Goal: Task Accomplishment & Management: Manage account settings

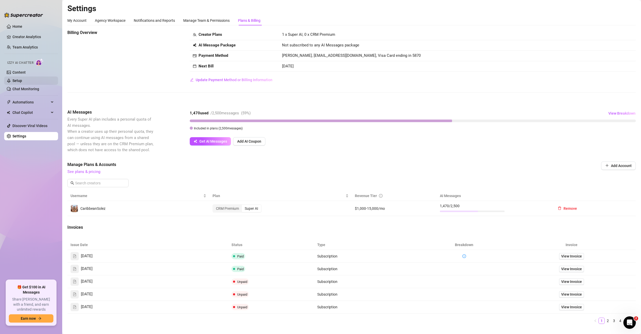
click at [22, 80] on link "Setup" at bounding box center [17, 81] width 10 height 4
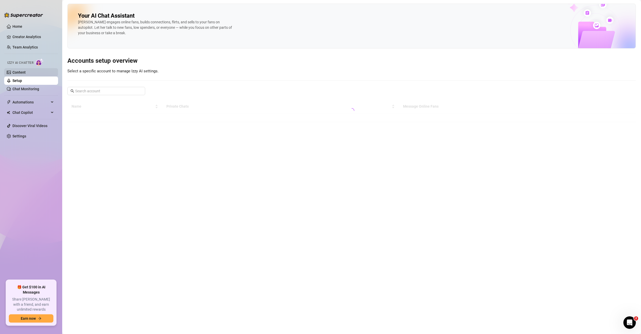
click at [26, 74] on link "Content" at bounding box center [18, 72] width 13 height 4
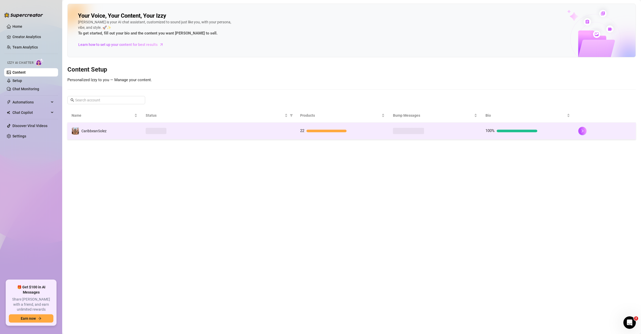
click at [144, 131] on td at bounding box center [219, 131] width 155 height 17
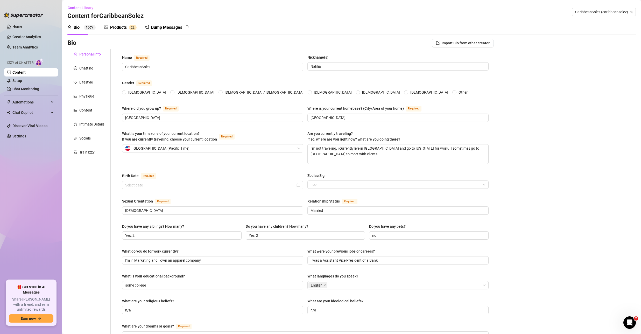
radio input "true"
type input "[DATE]"
click at [163, 28] on div "Bump Messages" at bounding box center [166, 27] width 31 height 6
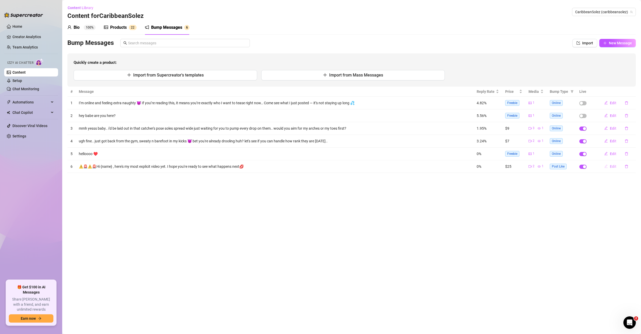
click at [613, 166] on span "Edit" at bounding box center [613, 166] width 6 height 4
type textarea "⚠️🚨⚠️🚨Hi {name} , here's my most explicit video yet. I hope you're ready to see…"
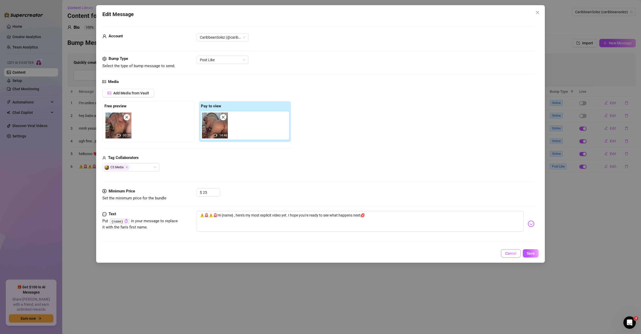
click at [510, 252] on span "Cancel" at bounding box center [510, 253] width 11 height 4
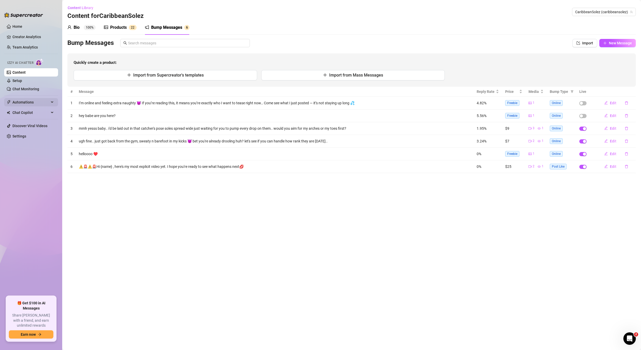
click at [43, 101] on span "Automations" at bounding box center [30, 102] width 37 height 8
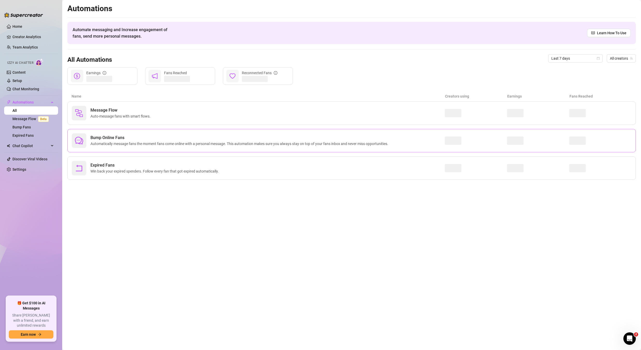
click at [107, 143] on span "Automatically message fans the moment fans come online with a personal message.…" at bounding box center [240, 144] width 300 height 6
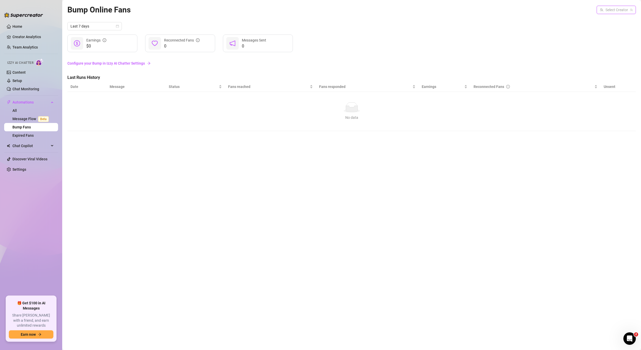
click at [607, 12] on input "search" at bounding box center [614, 10] width 28 height 8
click at [598, 23] on div "CaribbeanSolez ( caribbeansolez )" at bounding box center [600, 20] width 62 height 6
click at [26, 73] on link "Content" at bounding box center [18, 72] width 13 height 4
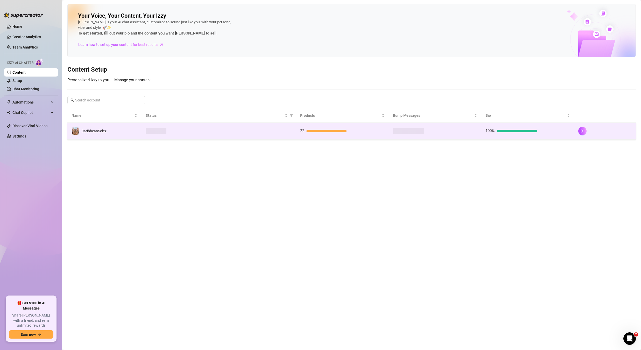
click at [102, 127] on div "CaribbeanSolez" at bounding box center [89, 131] width 35 height 8
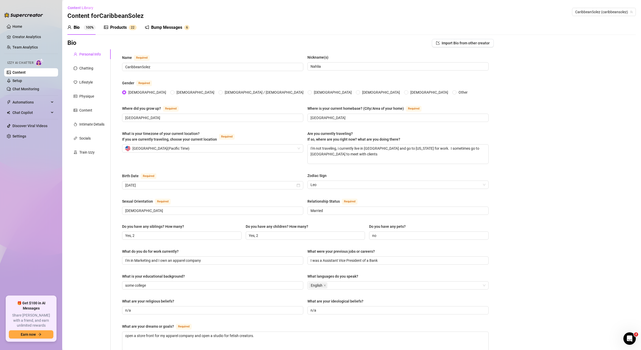
click at [164, 24] on div "Bump Messages" at bounding box center [166, 27] width 31 height 6
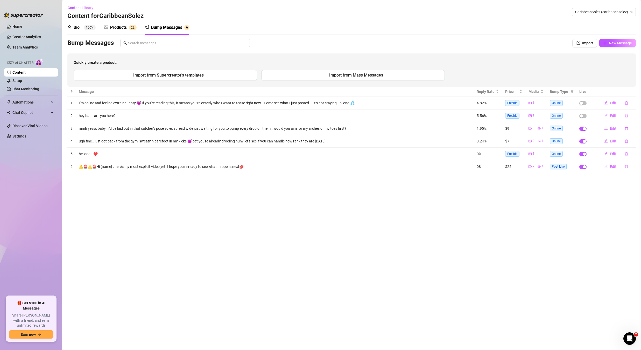
drag, startPoint x: 461, startPoint y: 204, endPoint x: 330, endPoint y: 195, distance: 132.0
click at [461, 204] on main "Content Library Content for CaribbeanSolez CaribbeanSolez (caribbeansolez) Bio …" at bounding box center [351, 175] width 579 height 350
drag, startPoint x: 109, startPoint y: 169, endPoint x: 254, endPoint y: 165, distance: 144.7
click at [222, 167] on td "⚠️🚨⚠️🚨Hi {name} , here's my most explicit video yet. I hope you're ready to see…" at bounding box center [275, 166] width 398 height 13
click at [608, 167] on button "Edit" at bounding box center [610, 166] width 20 height 8
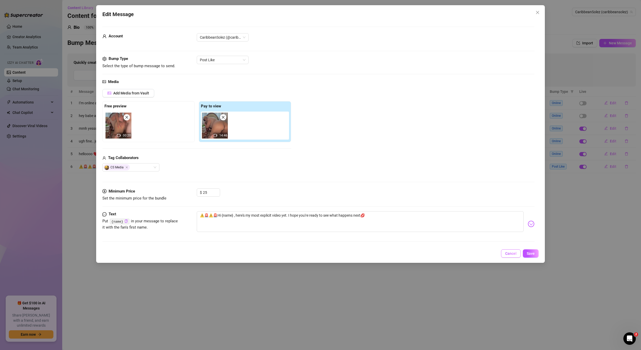
click at [514, 251] on span "Cancel" at bounding box center [510, 253] width 11 height 4
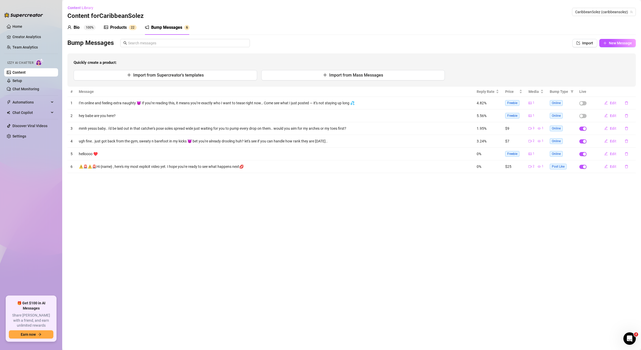
click at [490, 240] on main "Content Library Content for CaribbeanSolez CaribbeanSolez (caribbeansolez) Bio …" at bounding box center [351, 175] width 579 height 350
drag, startPoint x: 78, startPoint y: 167, endPoint x: 95, endPoint y: 169, distance: 18.0
click at [95, 169] on td "⚠️🚨⚠️🚨Hi {name} , here's my most explicit video yet. I hope you're ready to see…" at bounding box center [275, 166] width 398 height 13
copy td "⚠️🚨⚠️🚨Hi"
drag, startPoint x: 170, startPoint y: 167, endPoint x: 243, endPoint y: 167, distance: 72.9
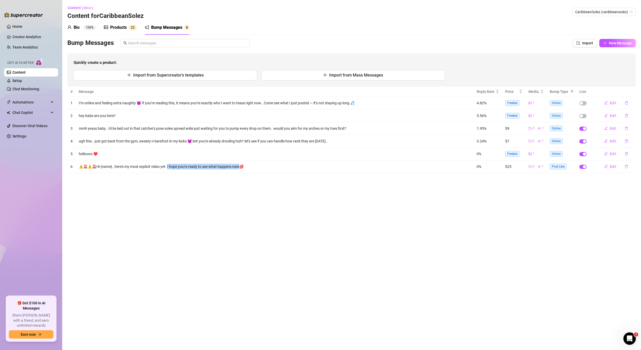
click at [243, 167] on td "⚠️🚨⚠️🚨Hi {name} , here's my most explicit video yet. I hope you're ready to see…" at bounding box center [275, 166] width 398 height 13
copy td "hope you're ready to see what happens next💋"
click at [497, 189] on main "Content Library Content for CaribbeanSolez CaribbeanSolez (caribbeansolez) Bio …" at bounding box center [351, 175] width 579 height 350
drag, startPoint x: 552, startPoint y: 167, endPoint x: 567, endPoint y: 169, distance: 16.0
click at [567, 169] on td "Post Like" at bounding box center [562, 166] width 30 height 13
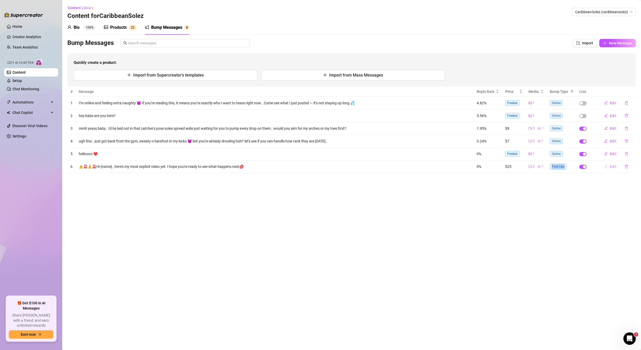
click at [612, 165] on span "Edit" at bounding box center [613, 166] width 6 height 4
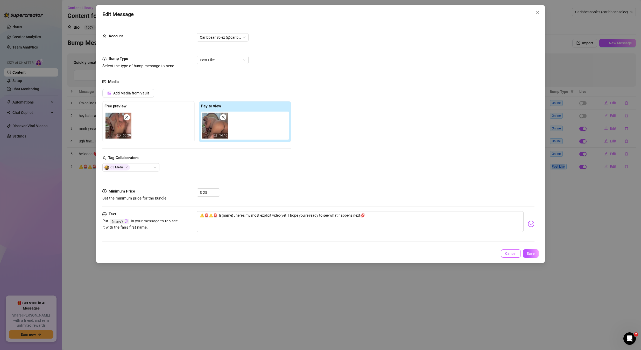
click at [506, 253] on span "Cancel" at bounding box center [510, 253] width 11 height 4
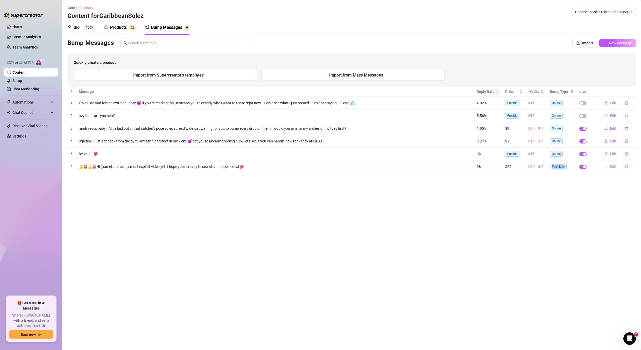
click at [612, 168] on span "Edit" at bounding box center [613, 166] width 6 height 4
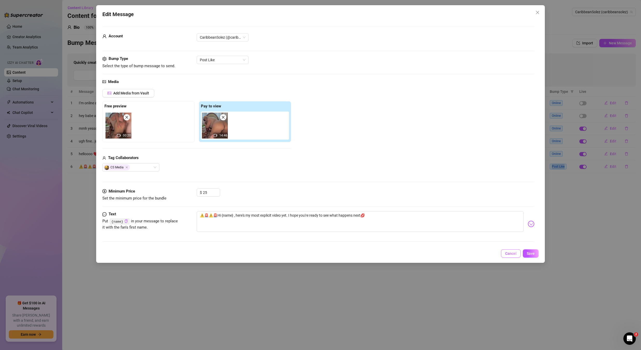
click at [507, 255] on button "Cancel" at bounding box center [511, 253] width 20 height 8
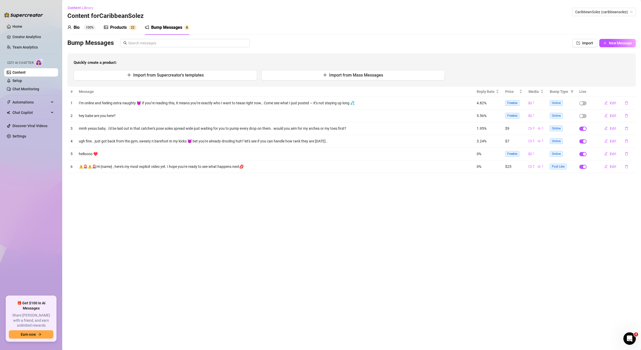
click at [505, 256] on main "Content Library Content for CaribbeanSolez CaribbeanSolez (caribbeansolez) Bio …" at bounding box center [351, 175] width 579 height 350
click at [123, 26] on div "Products" at bounding box center [118, 27] width 17 height 6
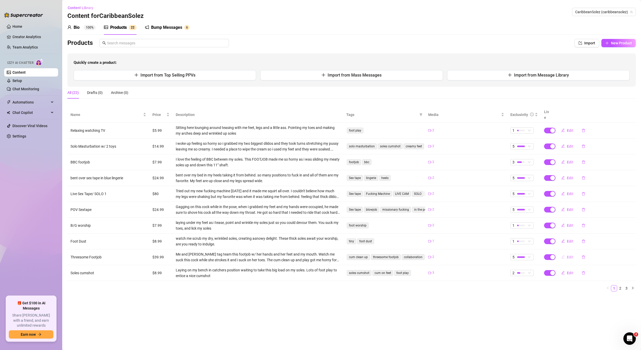
click at [566, 253] on button "Edit" at bounding box center [567, 257] width 20 height 8
type textarea "🚨 New Threesome FJ/BJ/HJ🚨 Cum into my world and enjoy my first threesome ever‼️…"
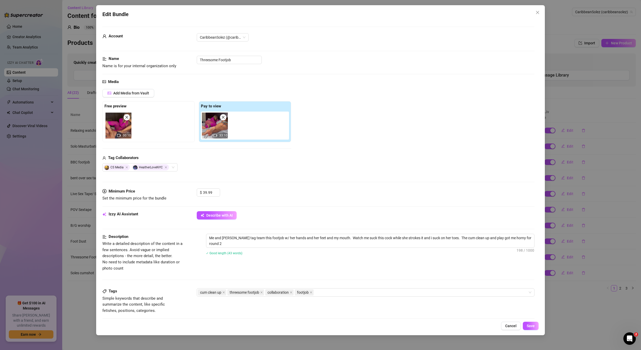
click at [40, 175] on div "Edit Bundle Account CaribbeanSolez (@caribbeansolez) Name Name is for your inte…" at bounding box center [320, 175] width 641 height 350
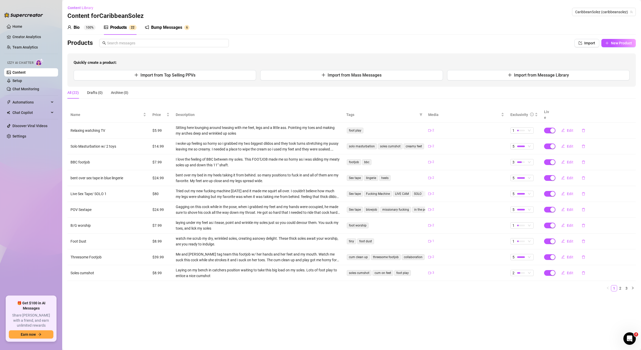
click at [164, 9] on div "Content Library Content for CaribbeanSolez CaribbeanSolez (caribbeansolez)" at bounding box center [351, 12] width 569 height 17
click at [166, 26] on div "Bump Messages" at bounding box center [166, 27] width 31 height 6
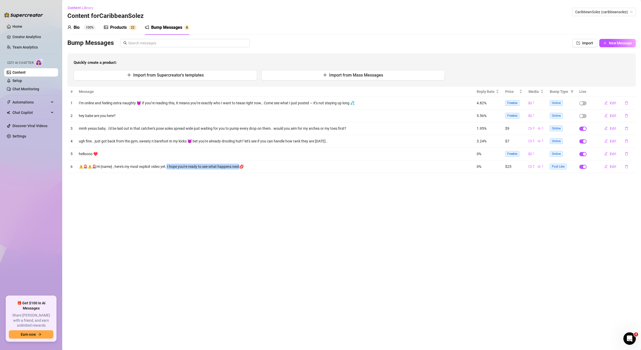
drag, startPoint x: 169, startPoint y: 166, endPoint x: 243, endPoint y: 169, distance: 74.2
click at [243, 169] on td "⚠️🚨⚠️🚨Hi {name} , here's my most explicit video yet. I hope you're ready to see…" at bounding box center [275, 166] width 398 height 13
copy td "hope you're ready to see what happens next💋"
